Goal: Transaction & Acquisition: Purchase product/service

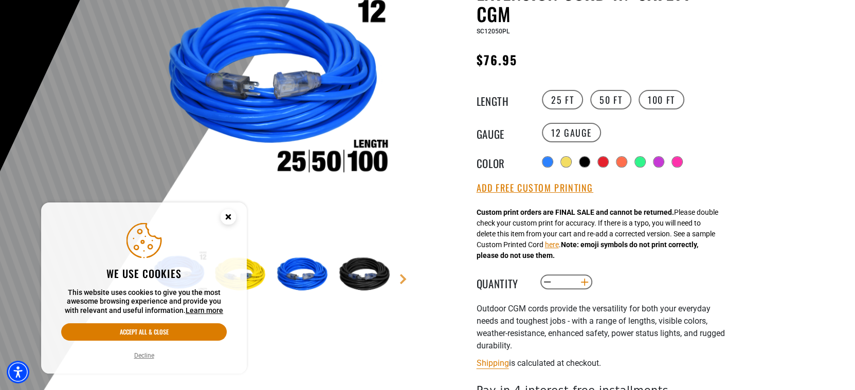
scroll to position [154, 0]
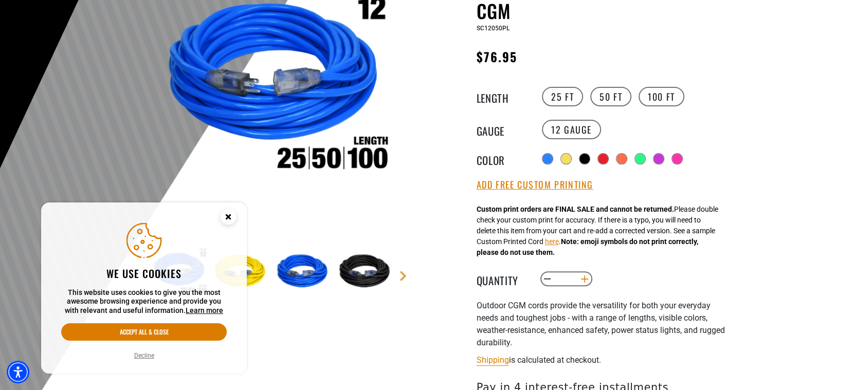
click at [587, 277] on button "Increase quantity for Outdoor Dual Lighted Extension Cord w/ Safety CGM" at bounding box center [584, 278] width 16 height 17
type input "*"
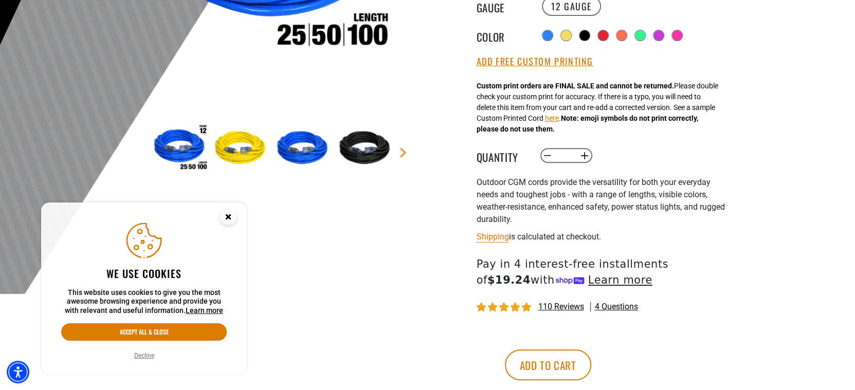
scroll to position [360, 0]
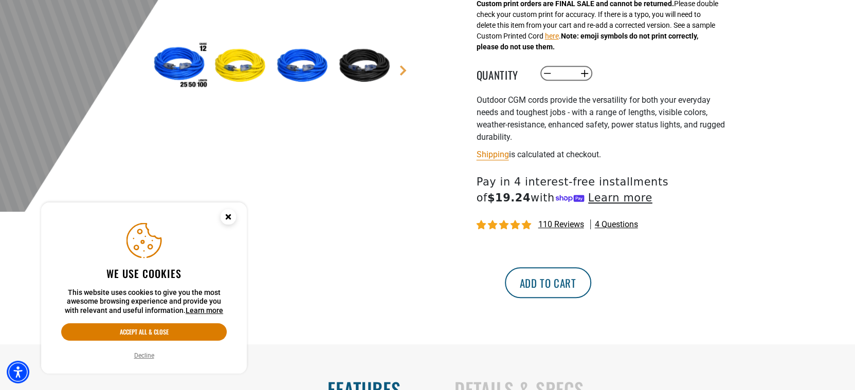
click at [591, 284] on button "Add to cart" at bounding box center [548, 282] width 86 height 31
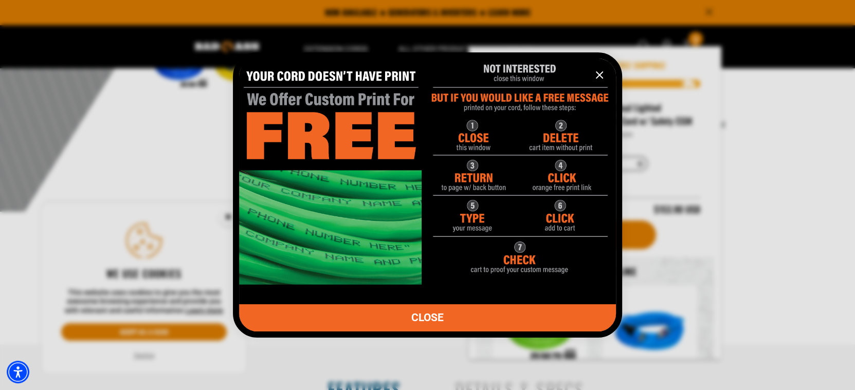
click at [438, 320] on span "CLOSE" at bounding box center [427, 318] width 32 height 11
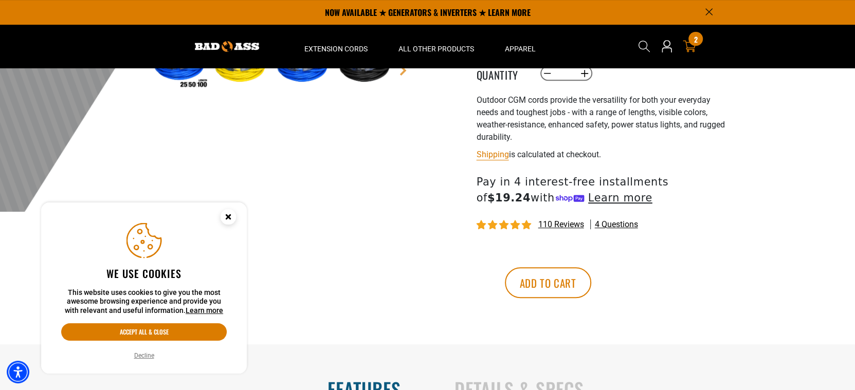
click at [691, 49] on icon "cart" at bounding box center [689, 47] width 13 height 12
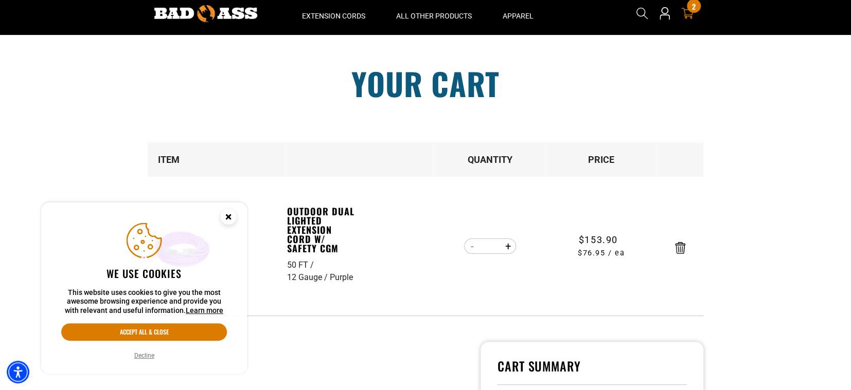
scroll to position [51, 0]
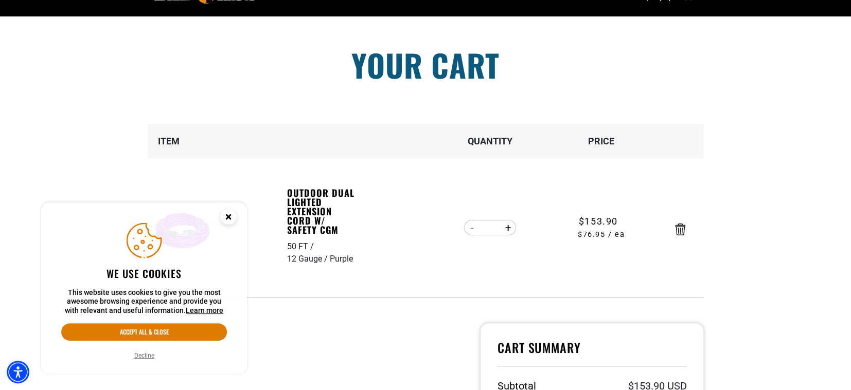
click at [229, 215] on icon "Close this option" at bounding box center [228, 217] width 4 height 4
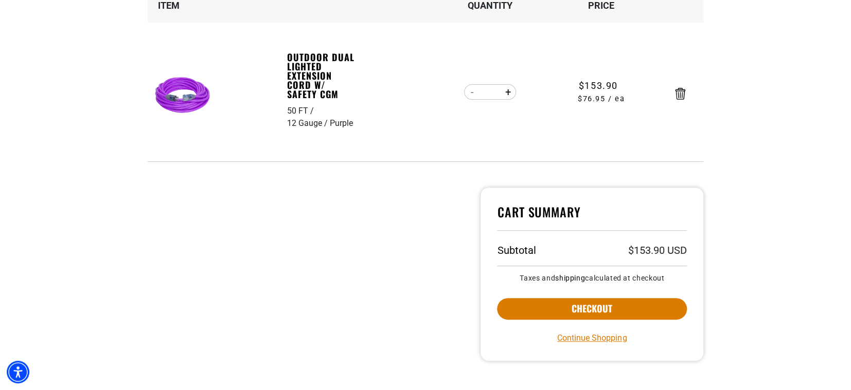
scroll to position [206, 0]
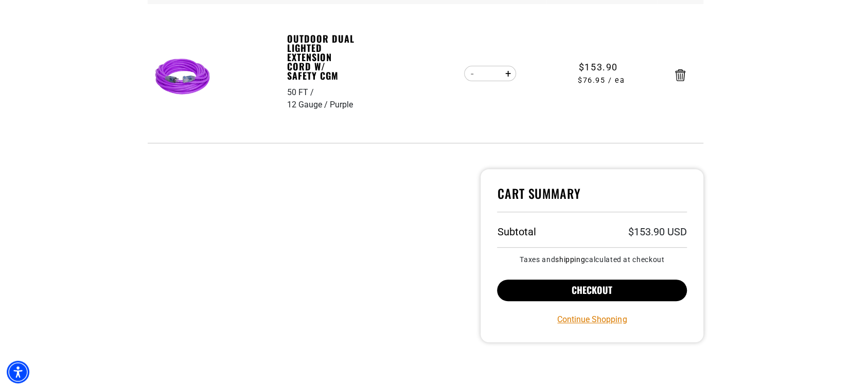
click at [571, 287] on button "Checkout" at bounding box center [592, 291] width 190 height 22
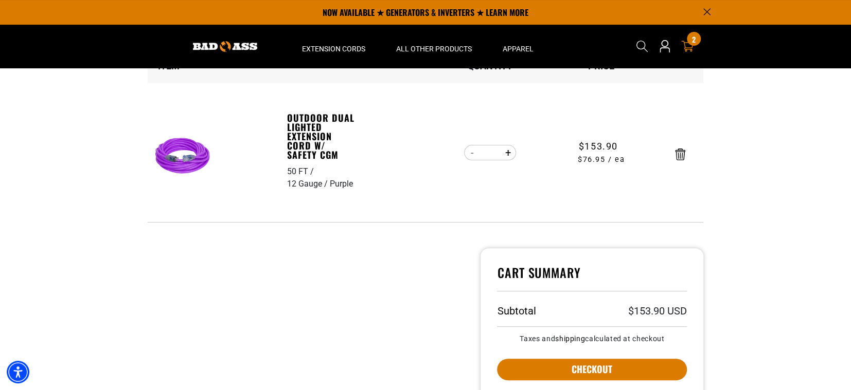
scroll to position [51, 0]
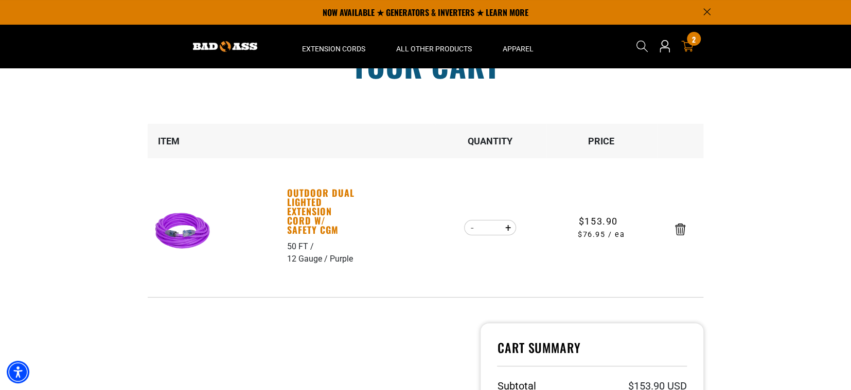
click at [302, 208] on link "Outdoor Dual Lighted Extension Cord w/ Safety CGM" at bounding box center [322, 211] width 71 height 46
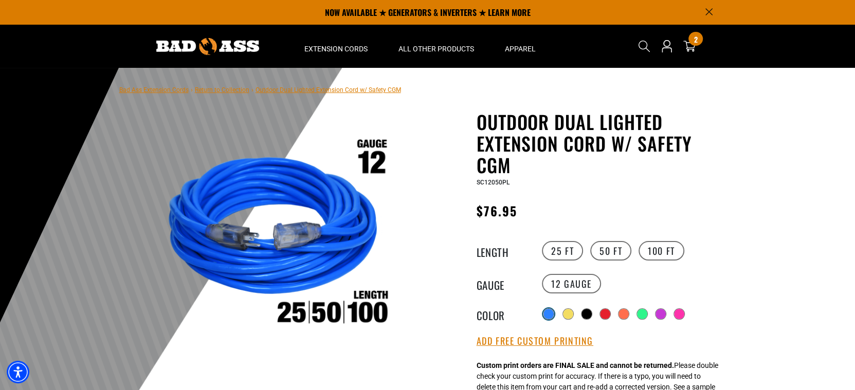
click at [549, 312] on div at bounding box center [549, 314] width 10 height 10
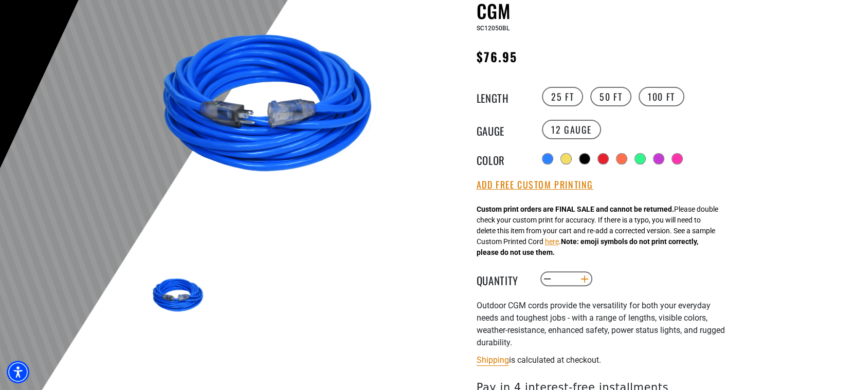
click at [587, 283] on button "Increase quantity for Outdoor Dual Lighted Extension Cord w/ Safety CGM" at bounding box center [584, 278] width 16 height 17
type input "*"
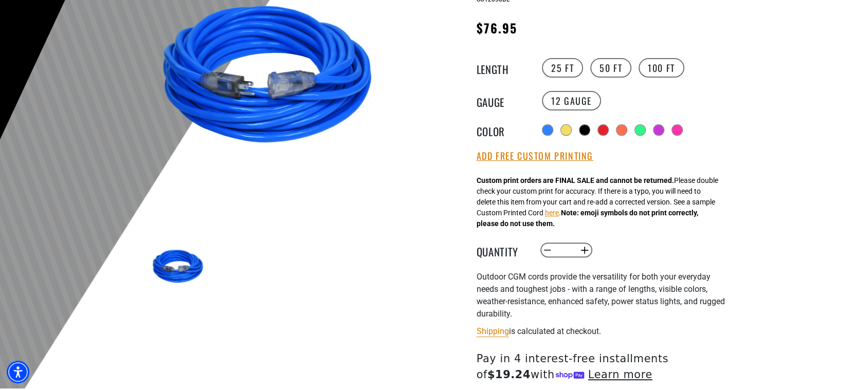
scroll to position [309, 0]
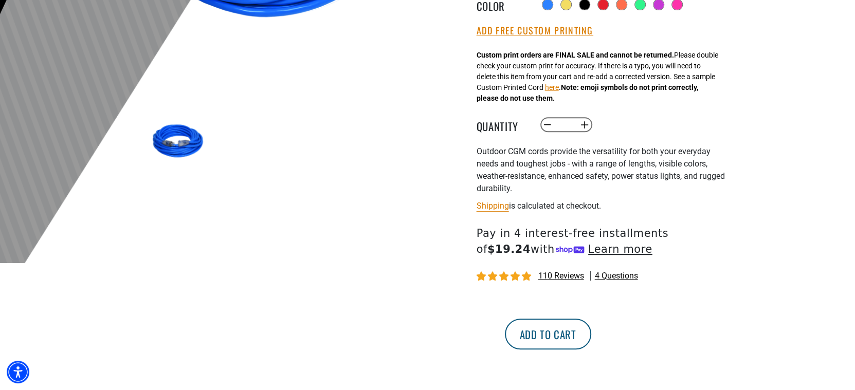
click at [591, 325] on button "Add to cart" at bounding box center [548, 334] width 86 height 31
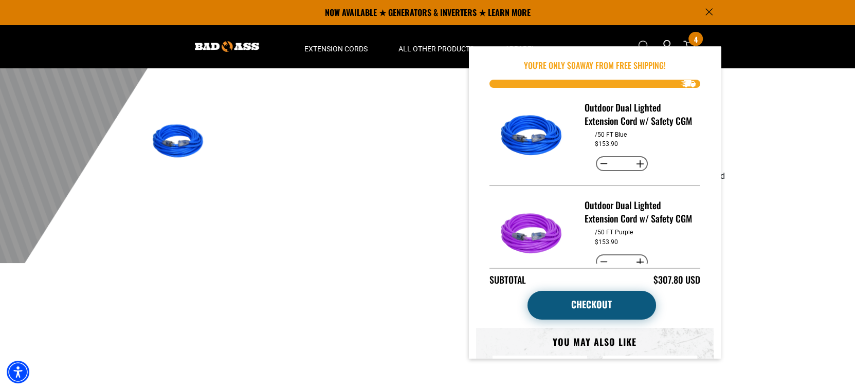
click at [614, 313] on link "Checkout" at bounding box center [592, 305] width 129 height 29
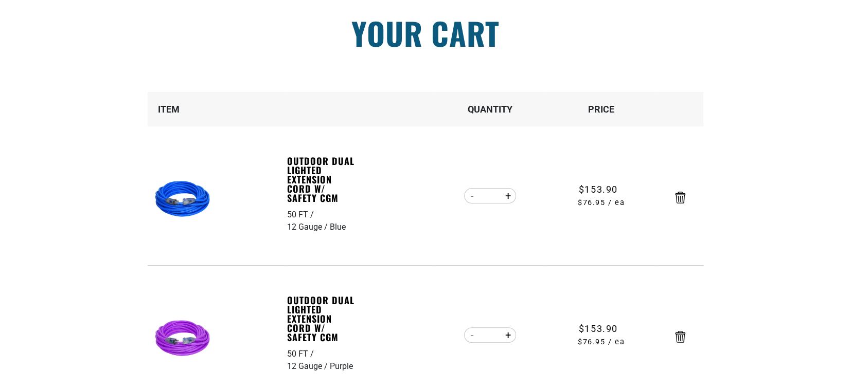
scroll to position [103, 0]
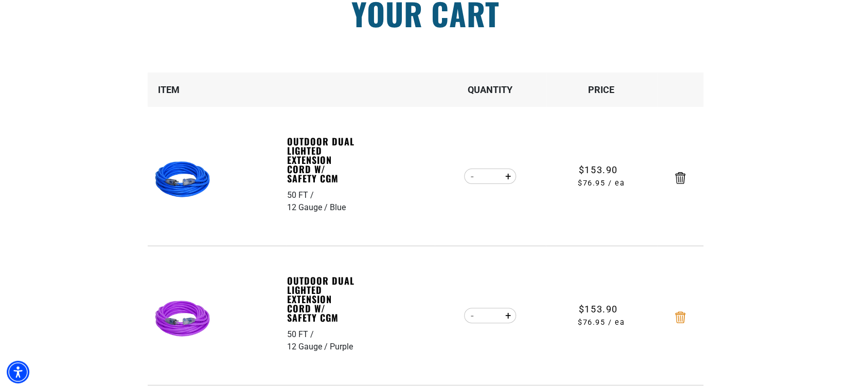
click at [681, 315] on icon "Remove Outdoor Dual Lighted Extension Cord w/ Safety CGM - 50 FT / 12 Gauge / P…" at bounding box center [680, 318] width 10 height 12
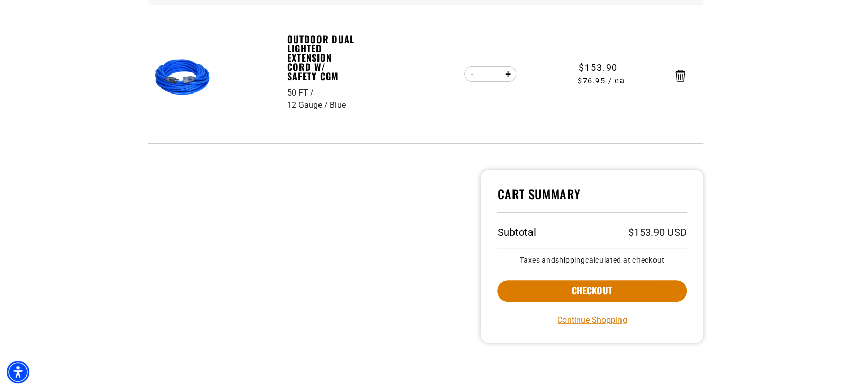
scroll to position [206, 0]
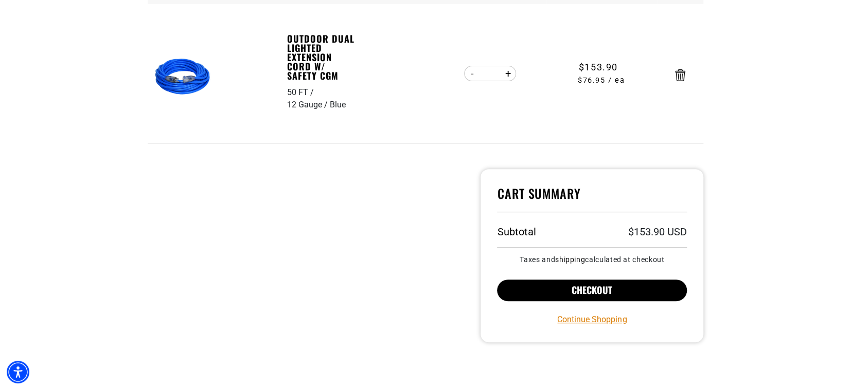
click at [639, 292] on button "Checkout" at bounding box center [592, 291] width 190 height 22
